Goal: Feedback & Contribution: Leave review/rating

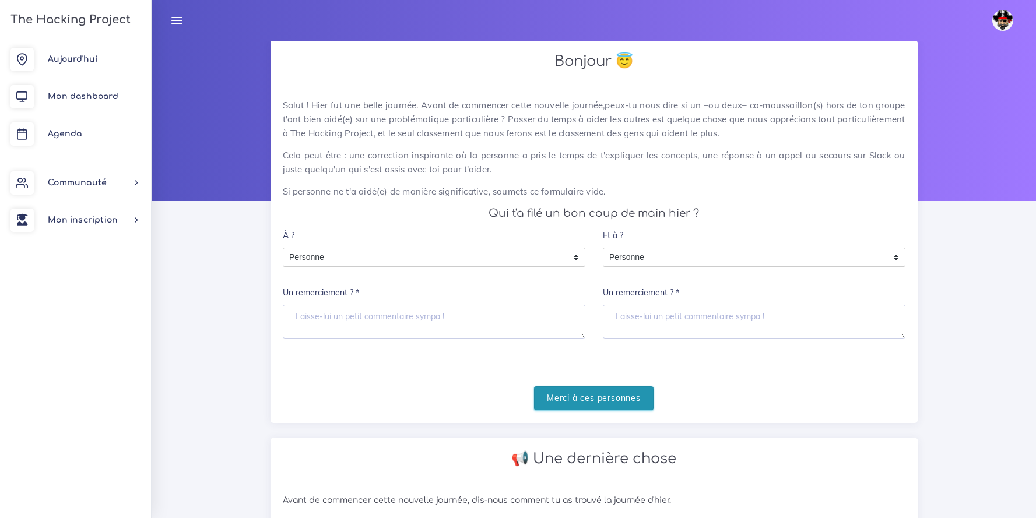
click at [598, 391] on input "Merci à ces personnes" at bounding box center [594, 399] width 120 height 24
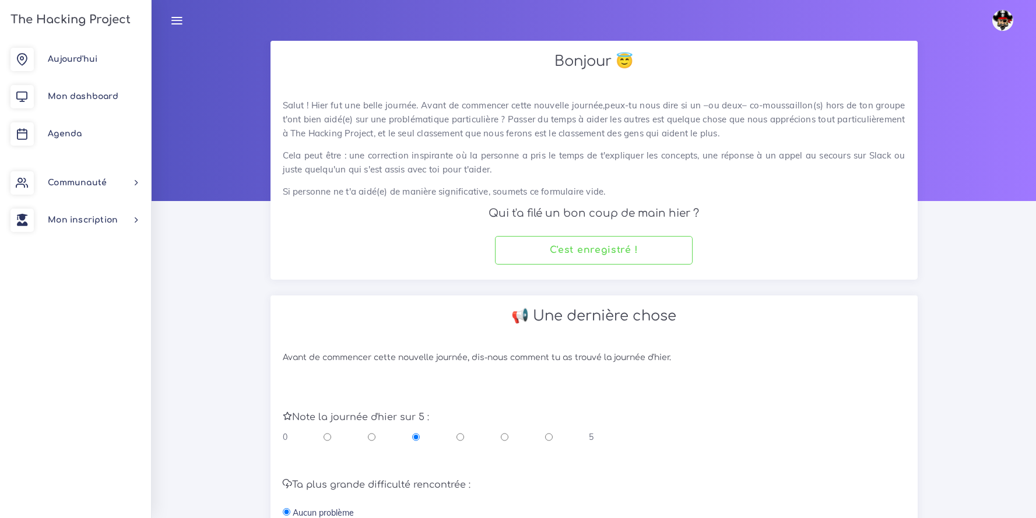
click at [549, 437] on input "radio" at bounding box center [549, 437] width 8 height 12
radio input "true"
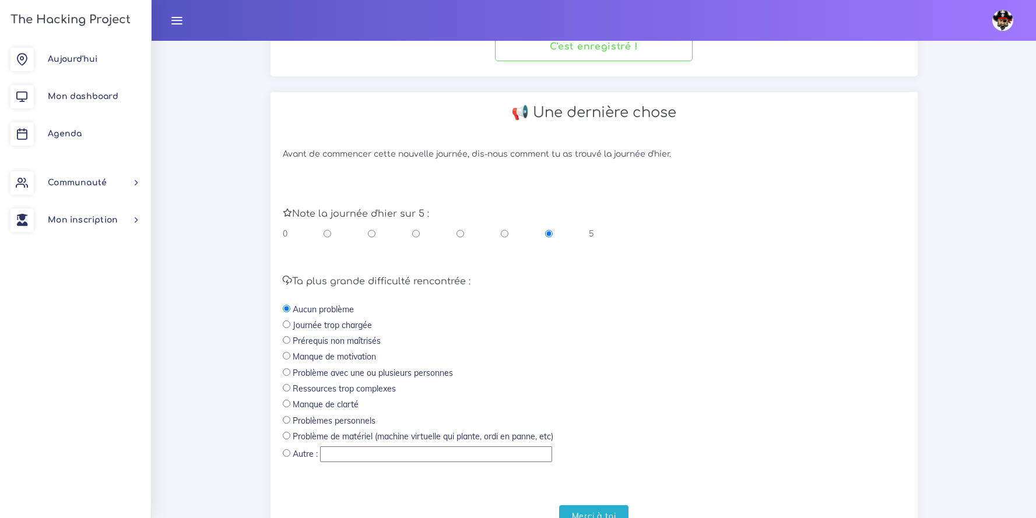
scroll to position [260, 0]
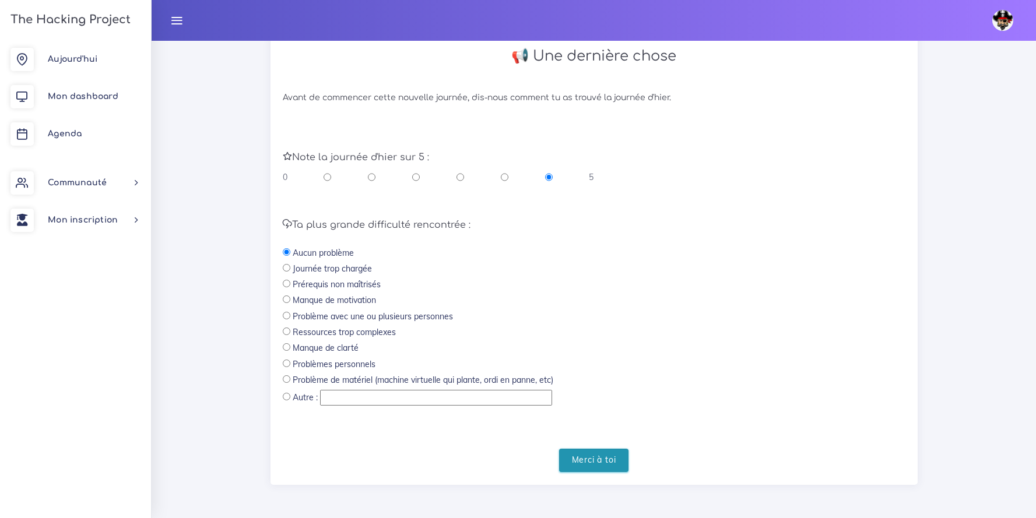
click at [600, 452] on input "Merci à toi" at bounding box center [594, 461] width 70 height 24
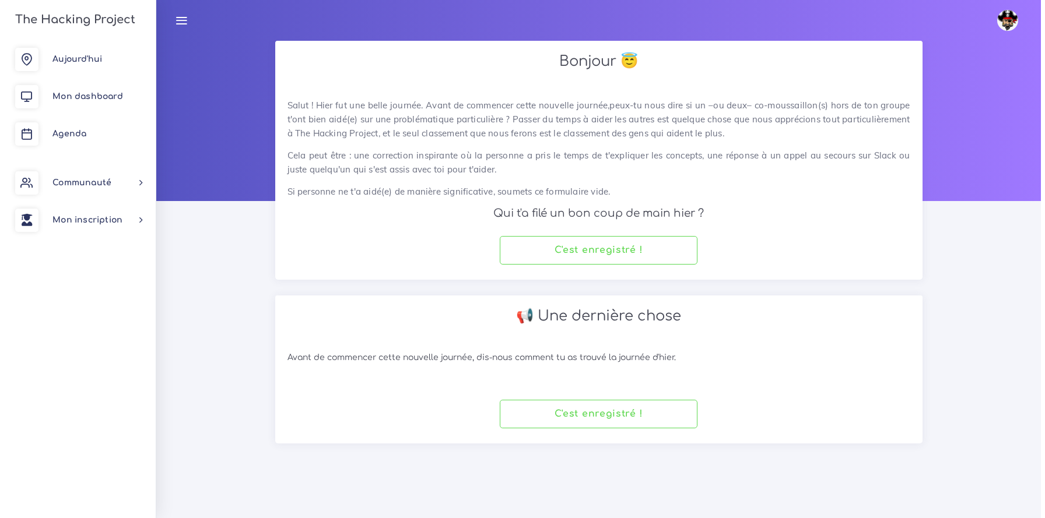
scroll to position [0, 0]
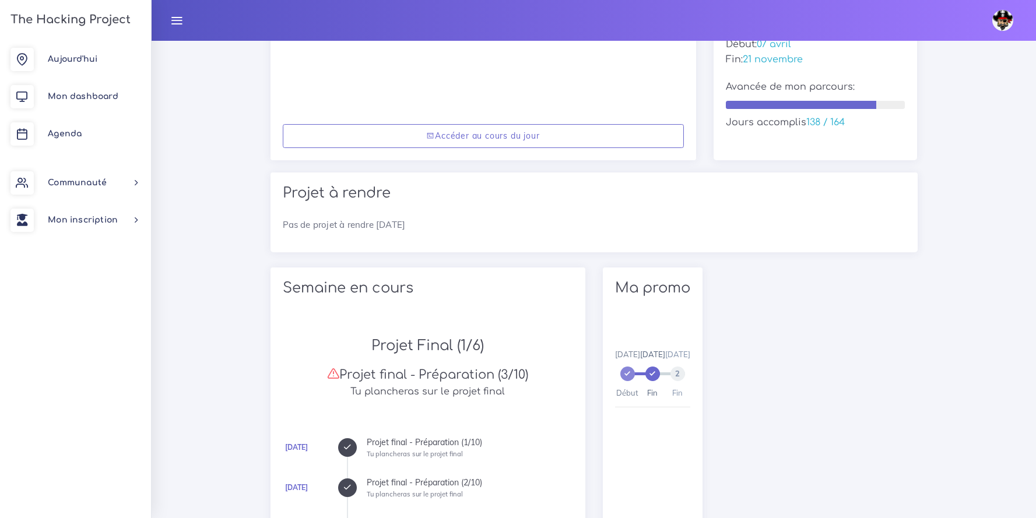
scroll to position [180, 0]
